Goal: Understand process/instructions: Learn how to perform a task or action

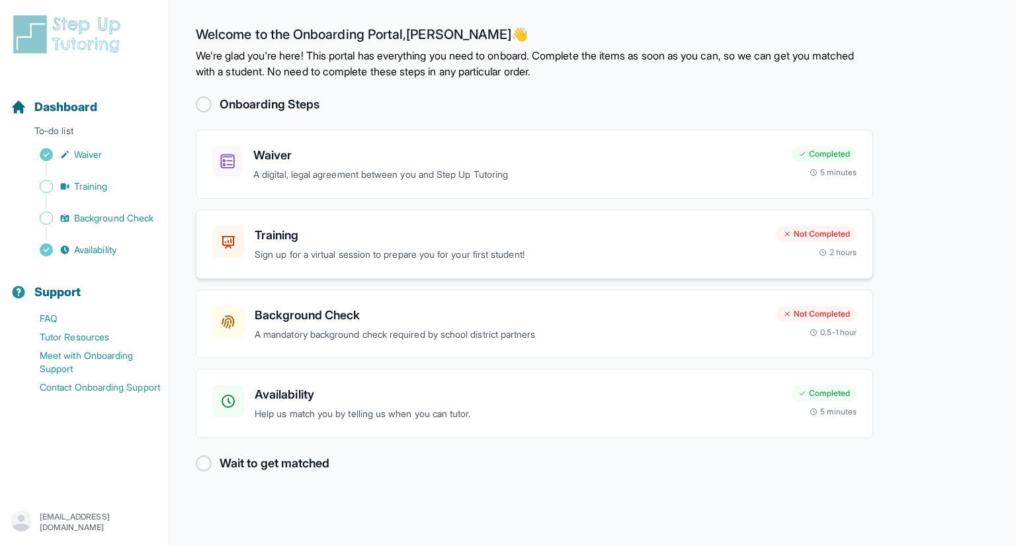
click at [276, 239] on h3 "Training" at bounding box center [510, 235] width 511 height 19
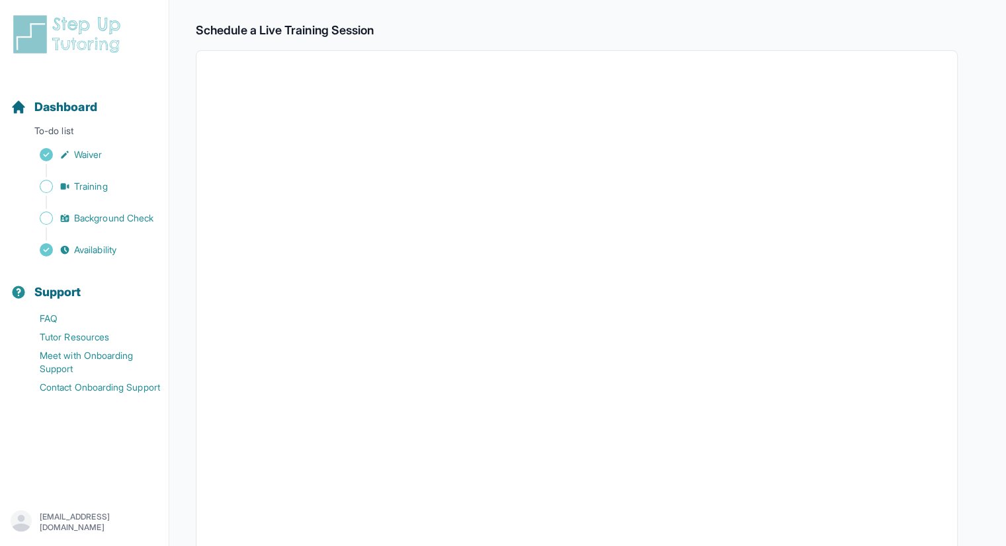
scroll to position [243, 0]
click at [71, 130] on p "To-do list" at bounding box center [84, 133] width 158 height 19
click at [56, 110] on span "Dashboard" at bounding box center [65, 107] width 63 height 19
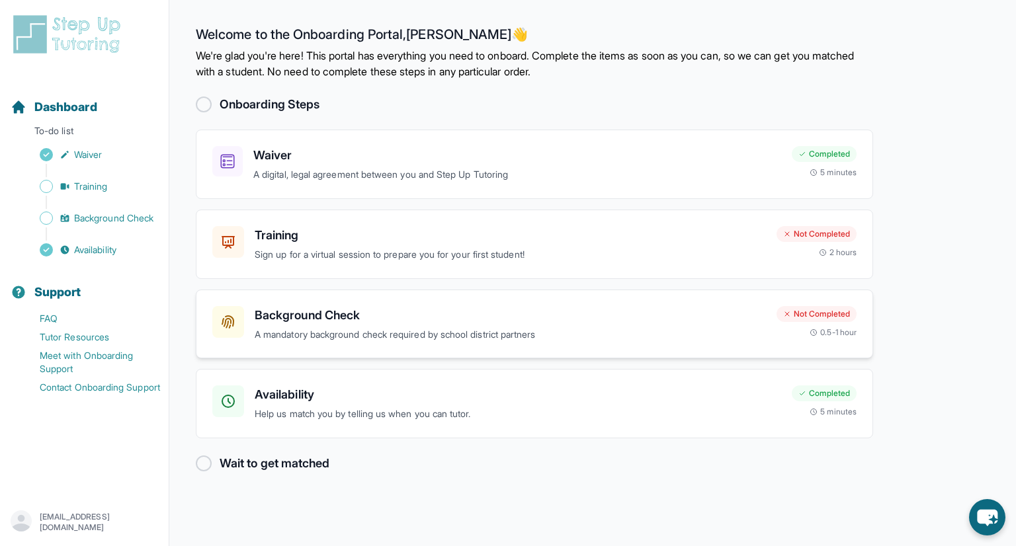
click at [305, 323] on div "Background Check A mandatory background check required by school district partn…" at bounding box center [510, 324] width 511 height 36
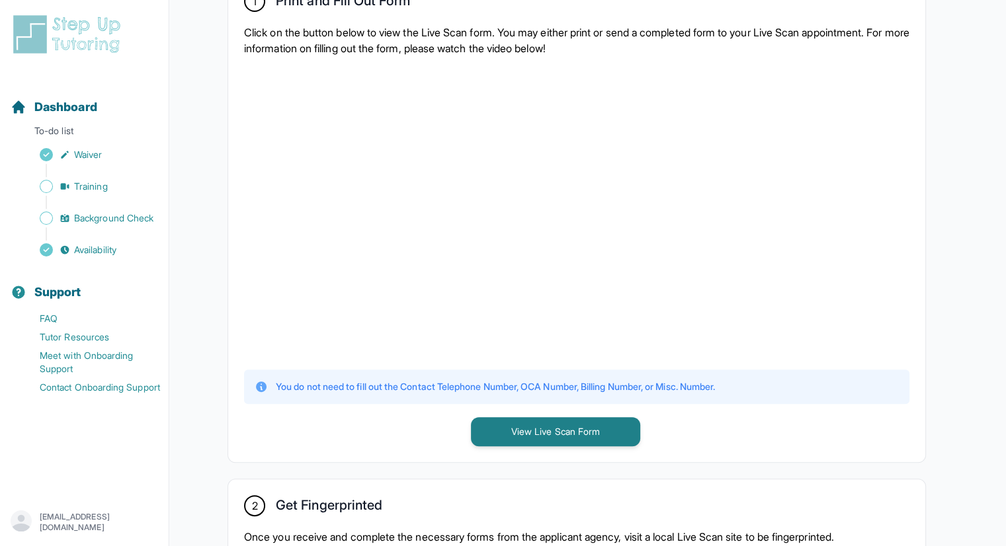
scroll to position [293, 0]
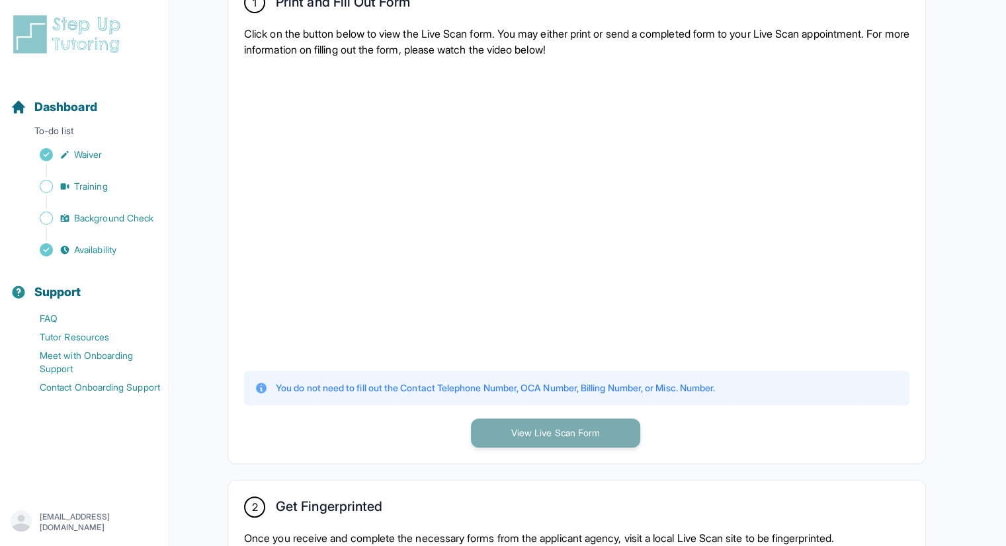
click at [561, 441] on button "View Live Scan Form" at bounding box center [555, 433] width 169 height 29
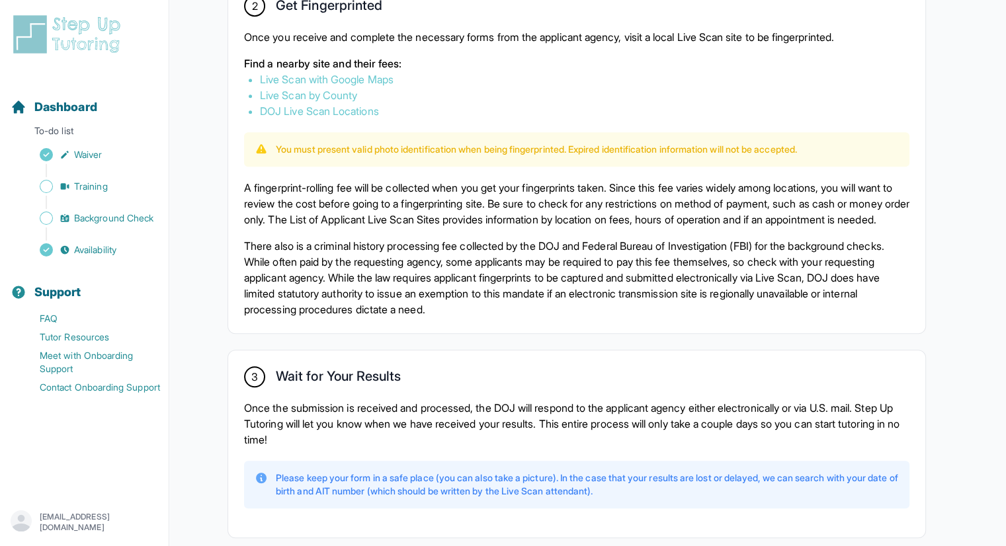
scroll to position [799, 0]
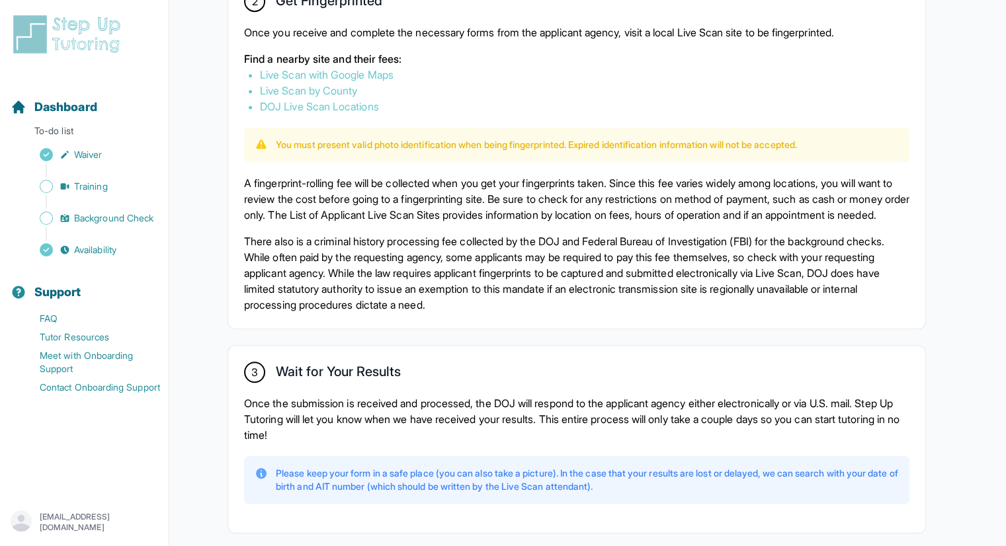
click at [327, 102] on link "DOJ Live Scan Locations" at bounding box center [319, 106] width 119 height 13
click at [346, 71] on link "Live Scan with Google Maps" at bounding box center [327, 74] width 134 height 13
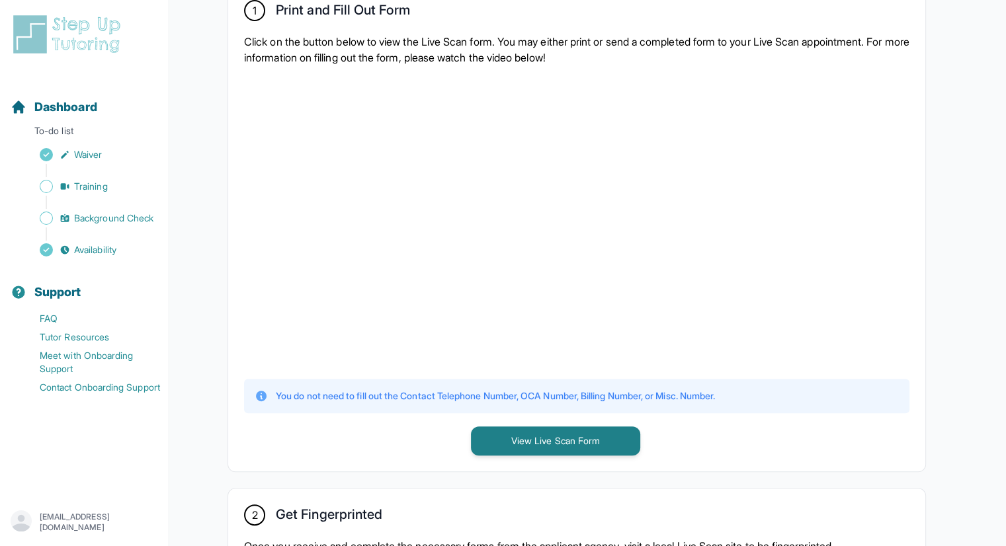
scroll to position [270, 0]
